Goal: Book appointment/travel/reservation

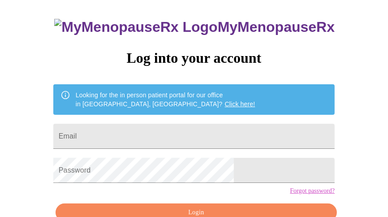
scroll to position [43, 0]
click at [260, 135] on input "Email" at bounding box center [194, 136] width 282 height 25
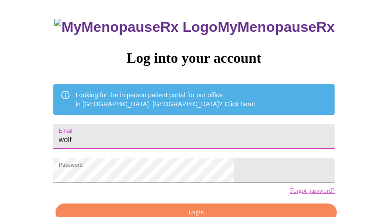
type input "[EMAIL_ADDRESS][DOMAIN_NAME]"
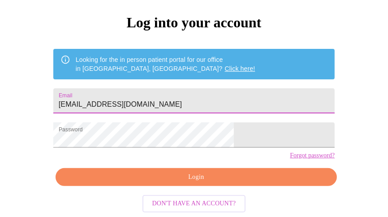
click at [266, 182] on span "Login" at bounding box center [196, 177] width 261 height 11
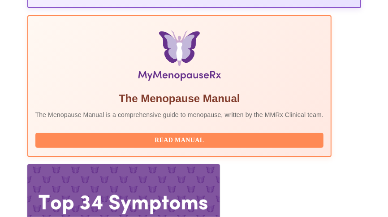
scroll to position [336, 0]
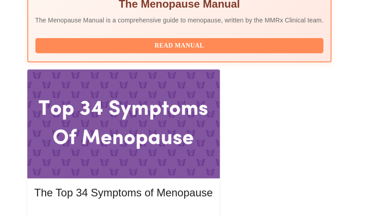
scroll to position [428, 0]
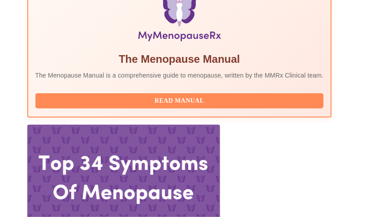
scroll to position [370, 0]
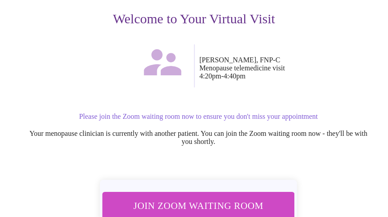
scroll to position [115, 0]
click at [262, 197] on span "Join Zoom Waiting Room" at bounding box center [198, 205] width 171 height 17
